Goal: Find specific page/section: Find specific page/section

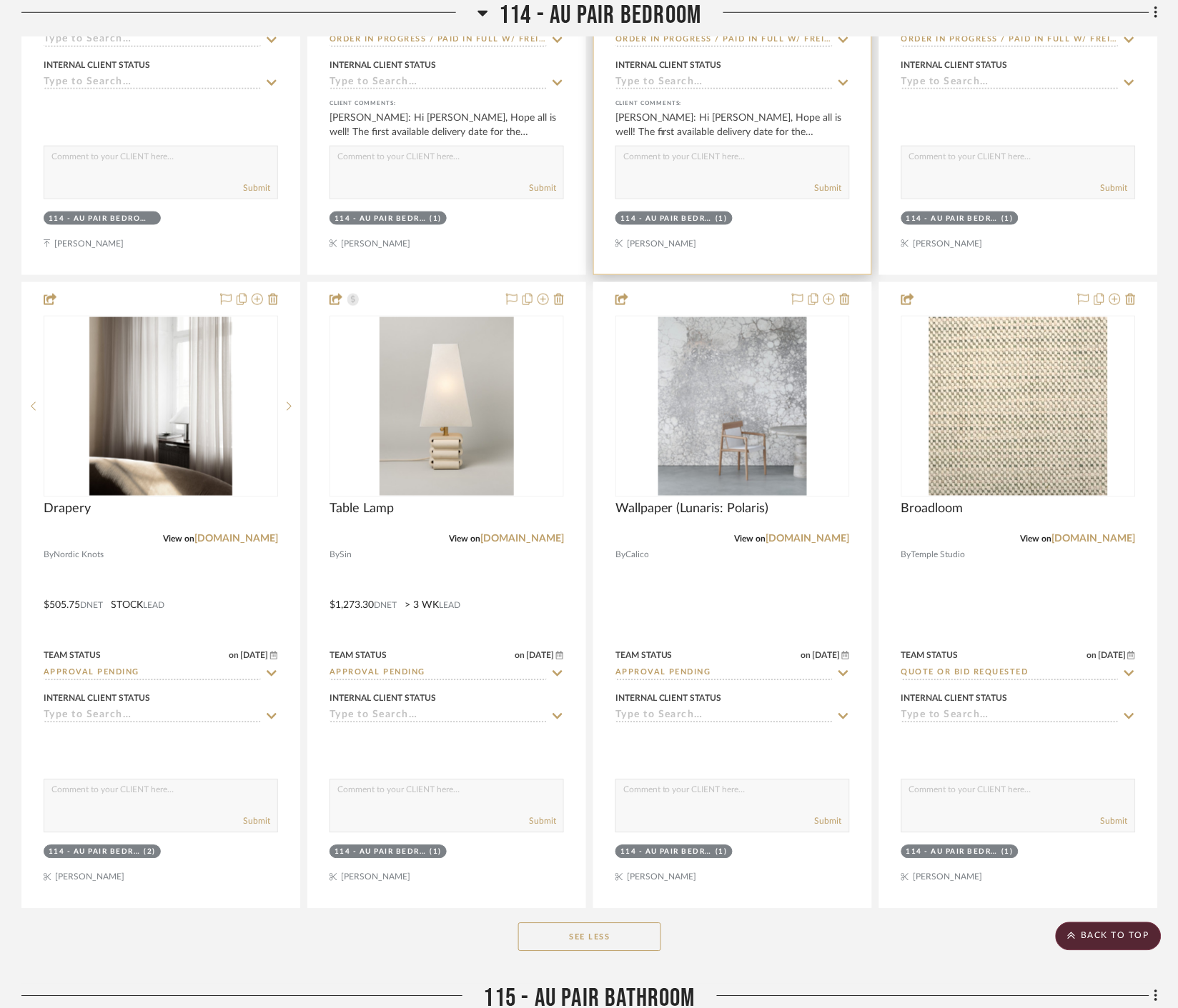
scroll to position [9234, 0]
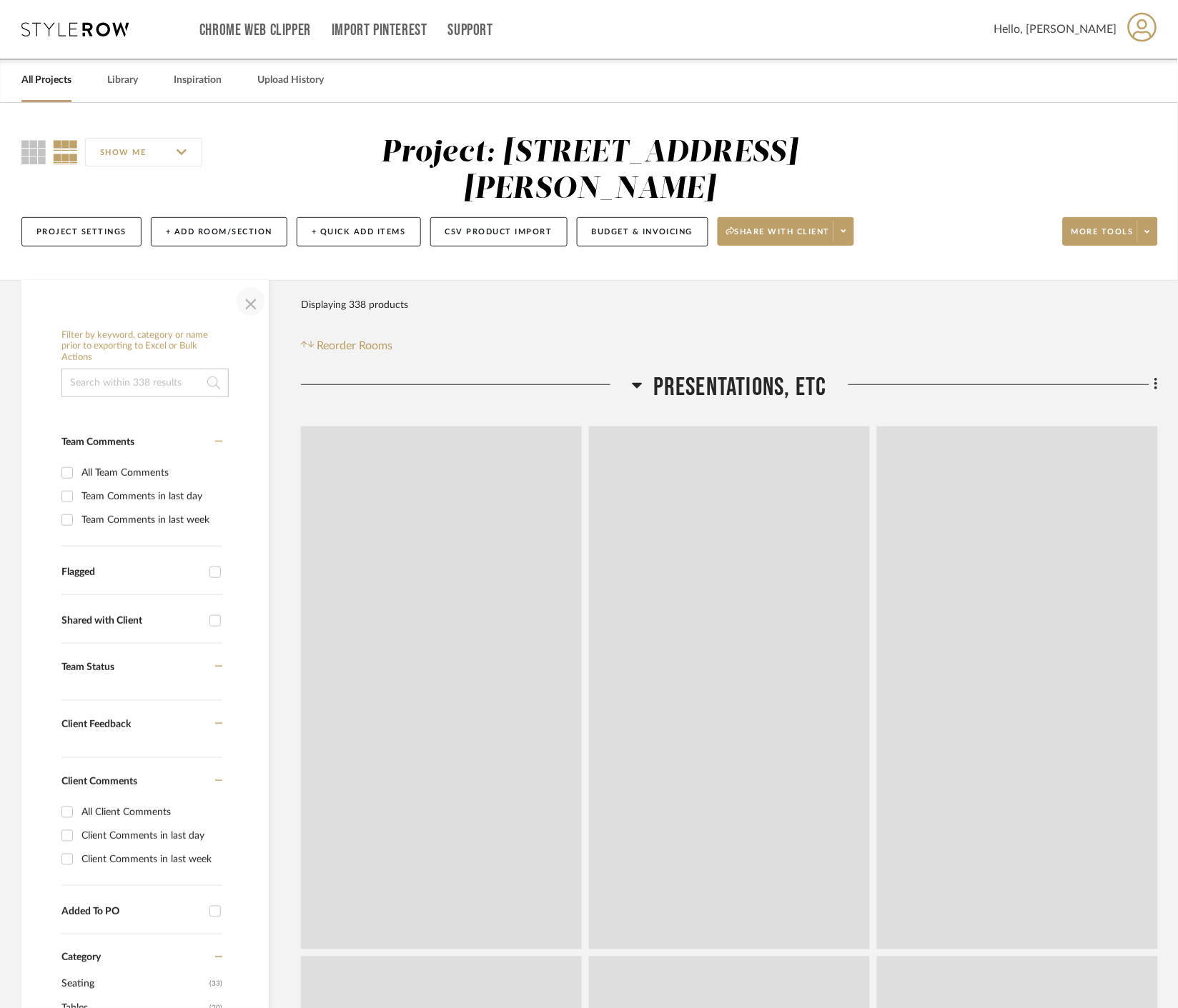
click at [241, 303] on span "button" at bounding box center [251, 301] width 34 height 34
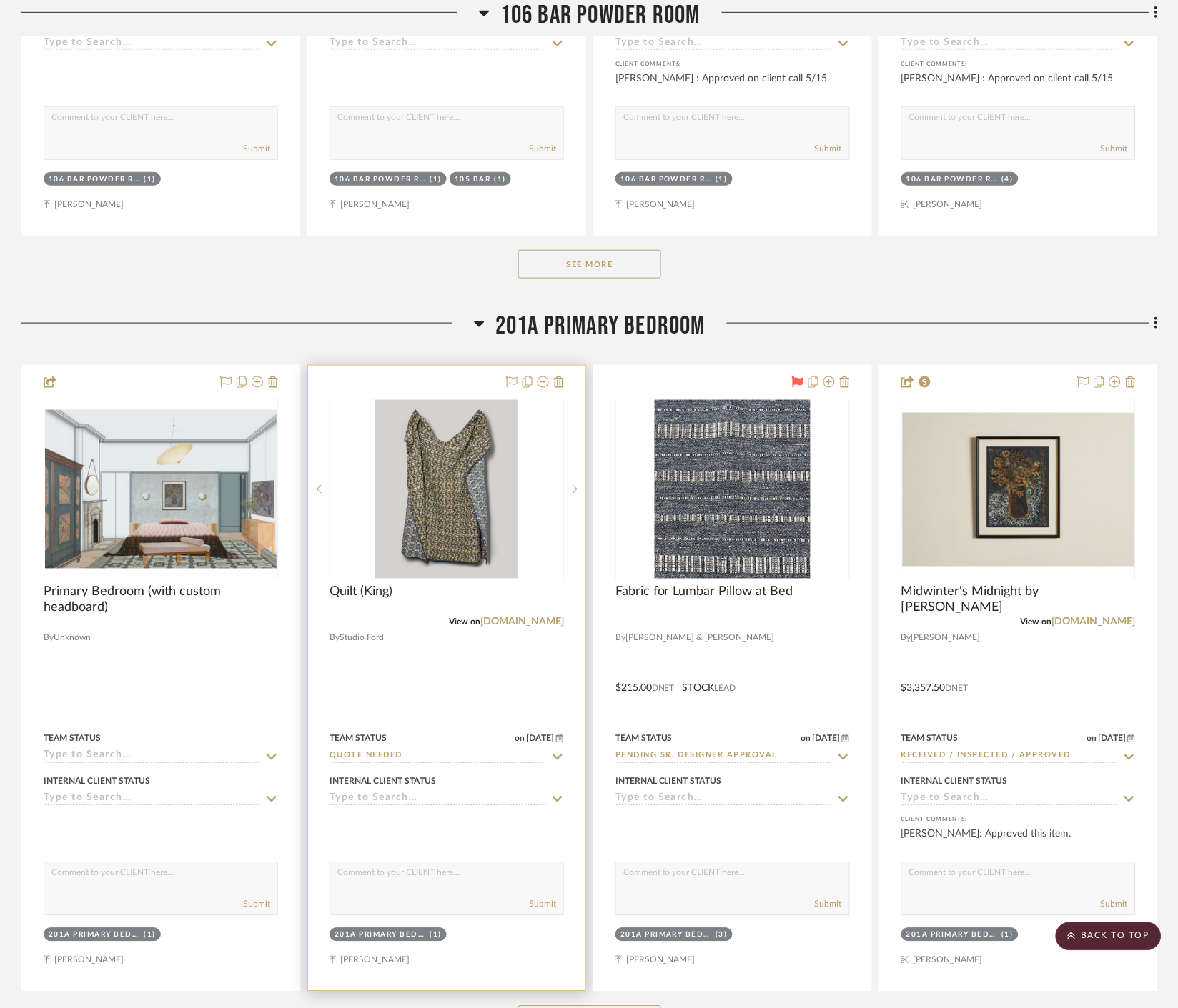
scroll to position [12171, 0]
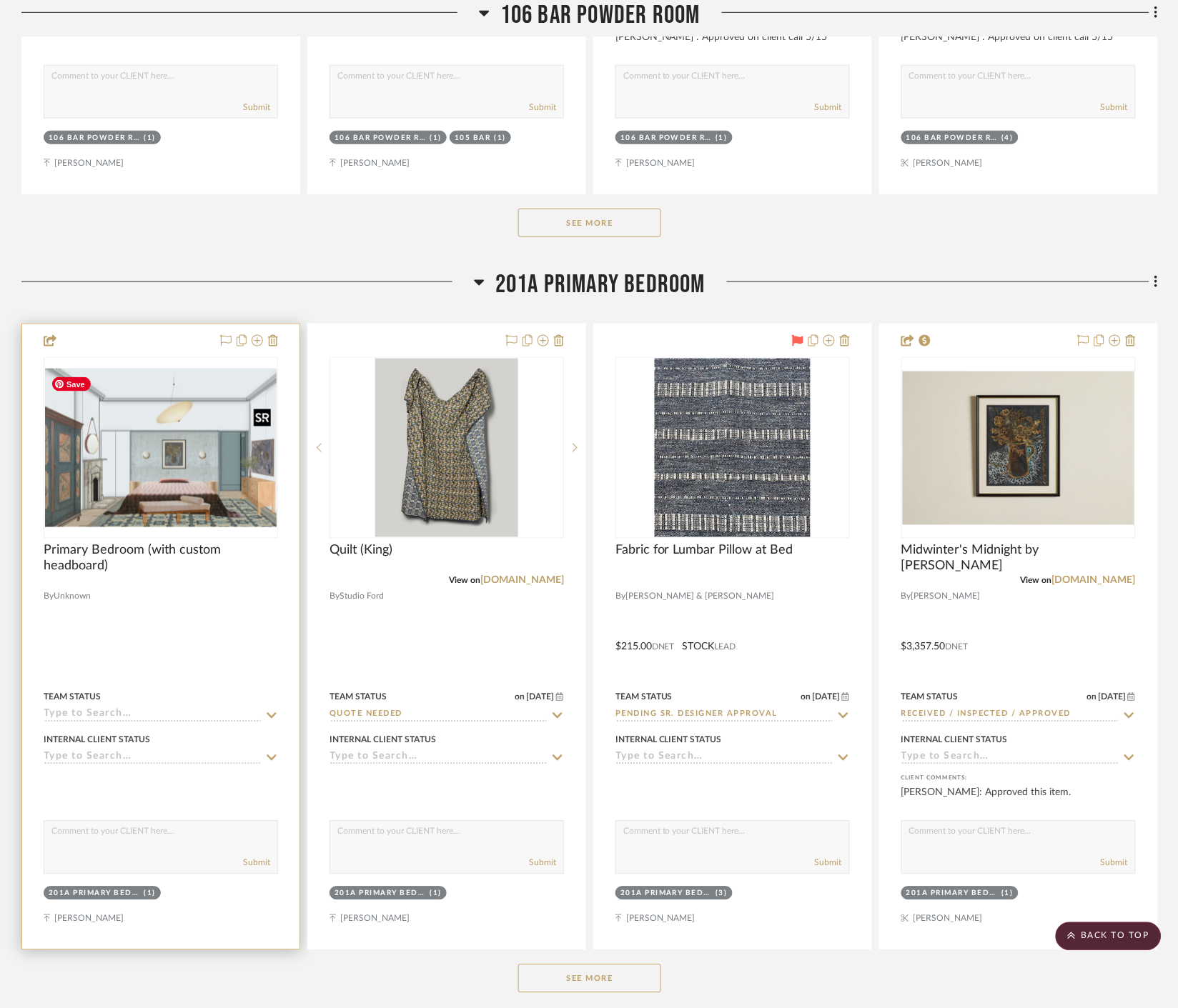
click at [0, 0] on img at bounding box center [0, 0] width 0 height 0
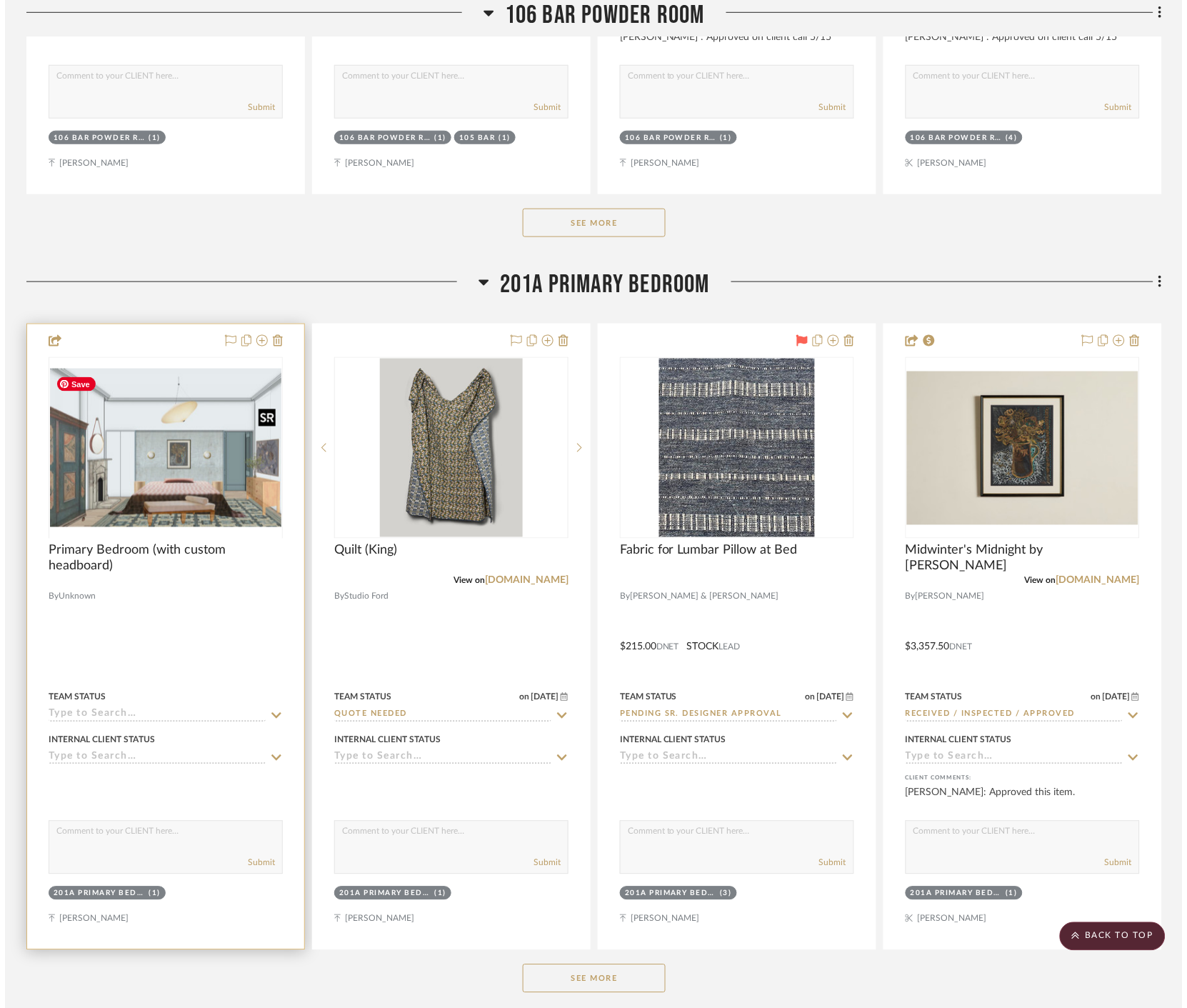
scroll to position [0, 0]
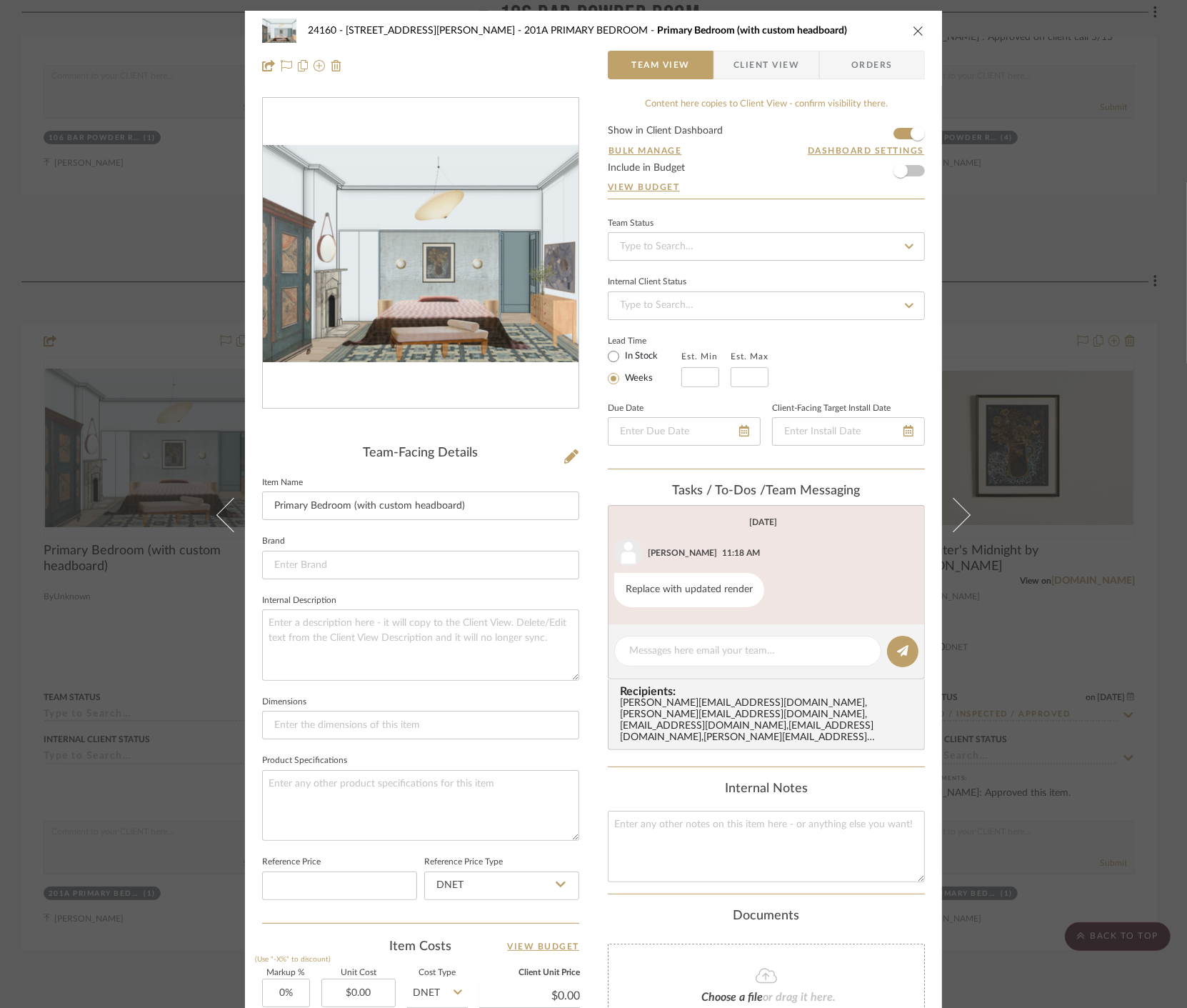
click at [455, 318] on img "0" at bounding box center [421, 254] width 316 height 218
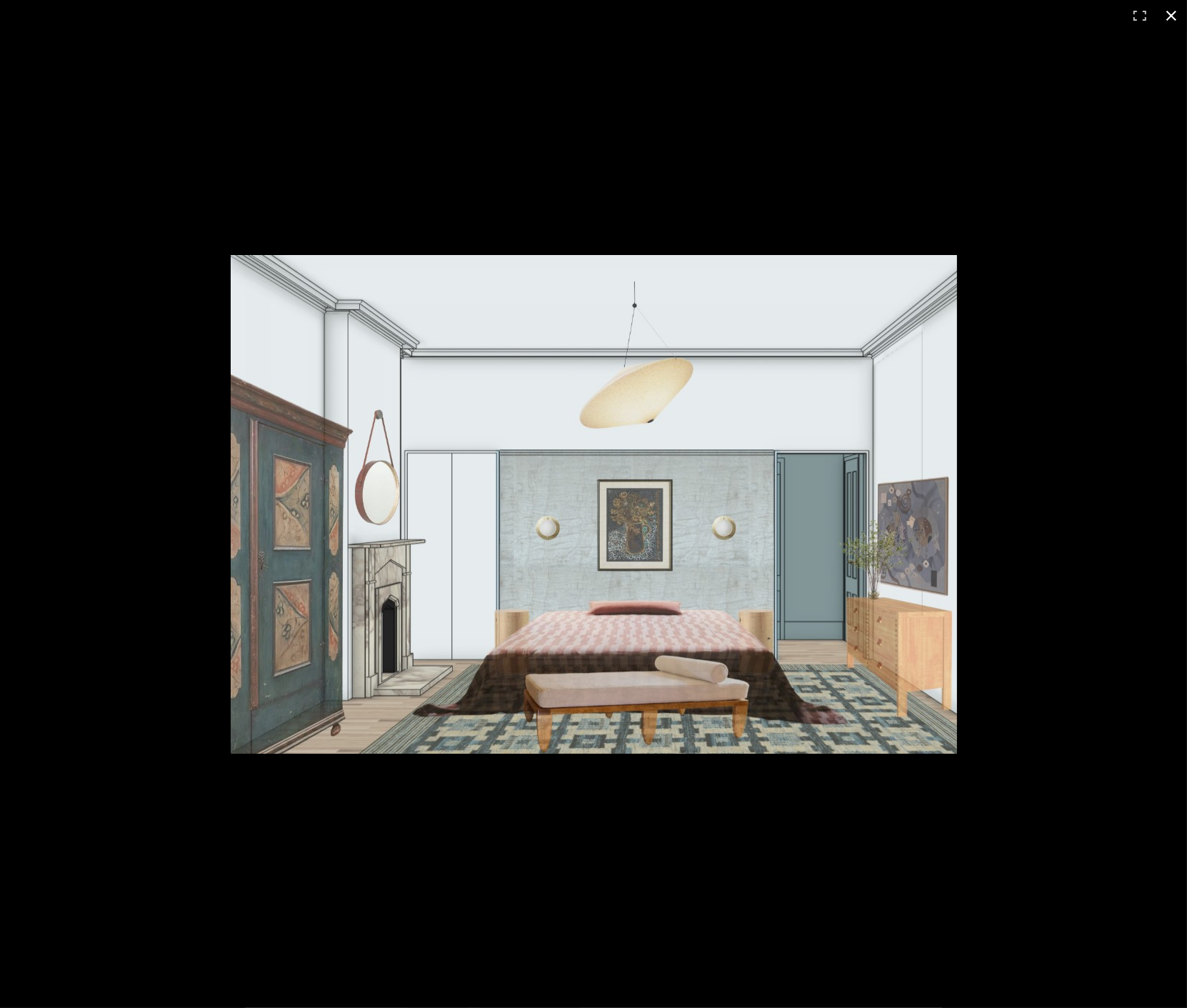
click at [1169, 15] on button at bounding box center [1171, 16] width 31 height 31
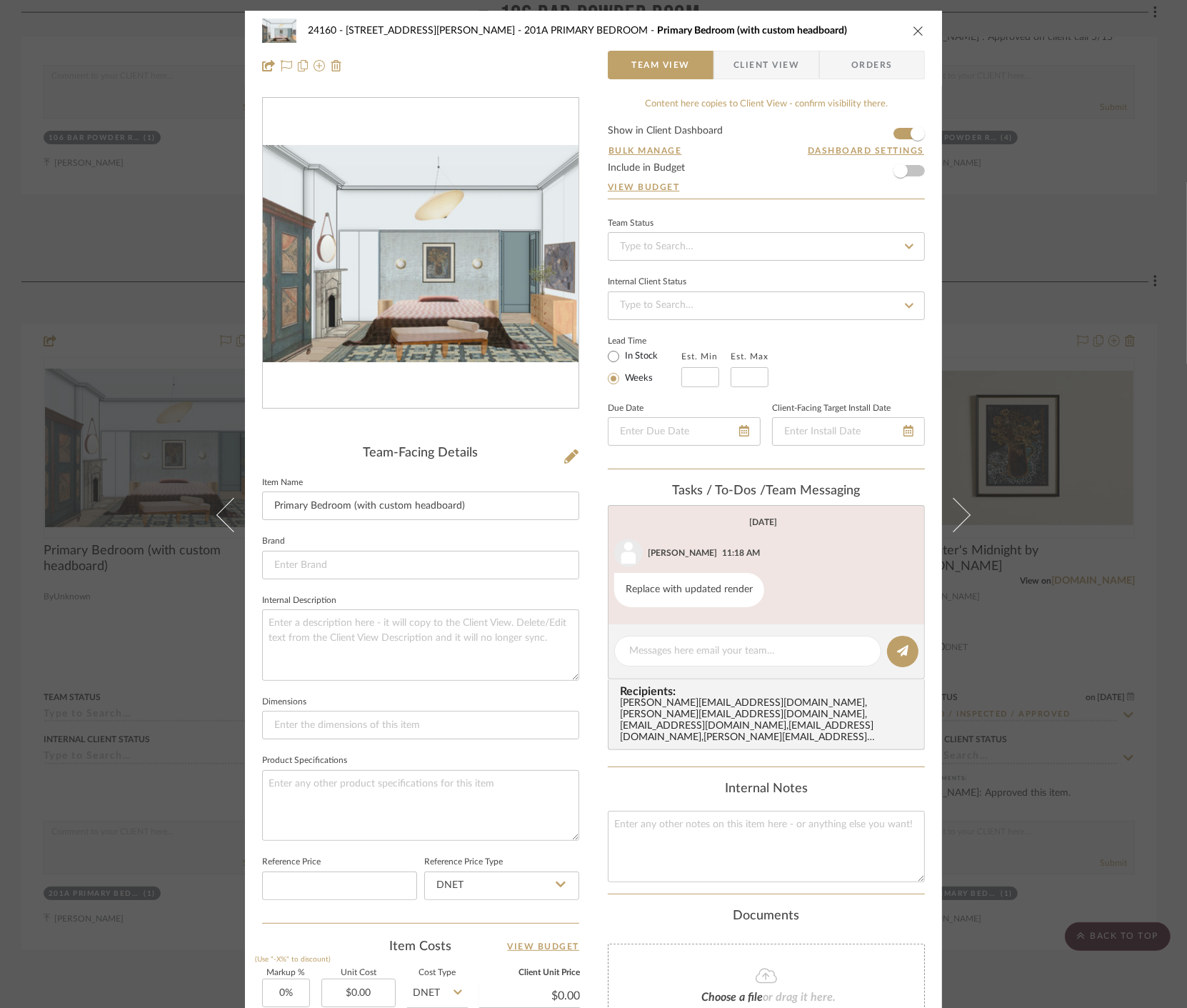
drag, startPoint x: 915, startPoint y: 23, endPoint x: 919, endPoint y: 17, distance: 7.2
click at [919, 18] on div "24160 - 214 E 18th Street - Satow Elliot 201A PRIMARY BEDROOM Primary Bedroom (…" at bounding box center [593, 31] width 663 height 29
click at [916, 25] on icon "close" at bounding box center [919, 31] width 12 height 12
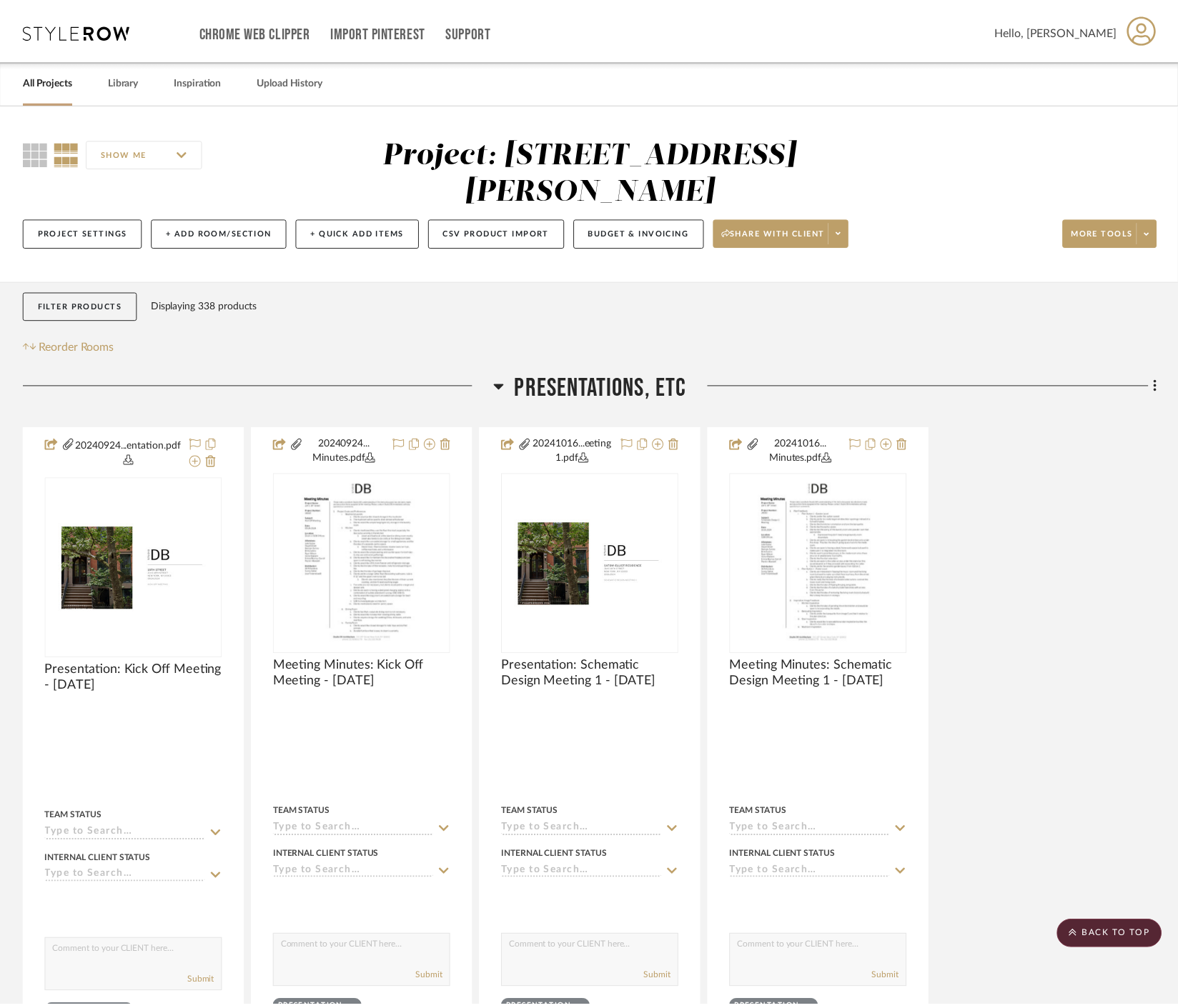
scroll to position [12171, 0]
